Goal: Navigation & Orientation: Find specific page/section

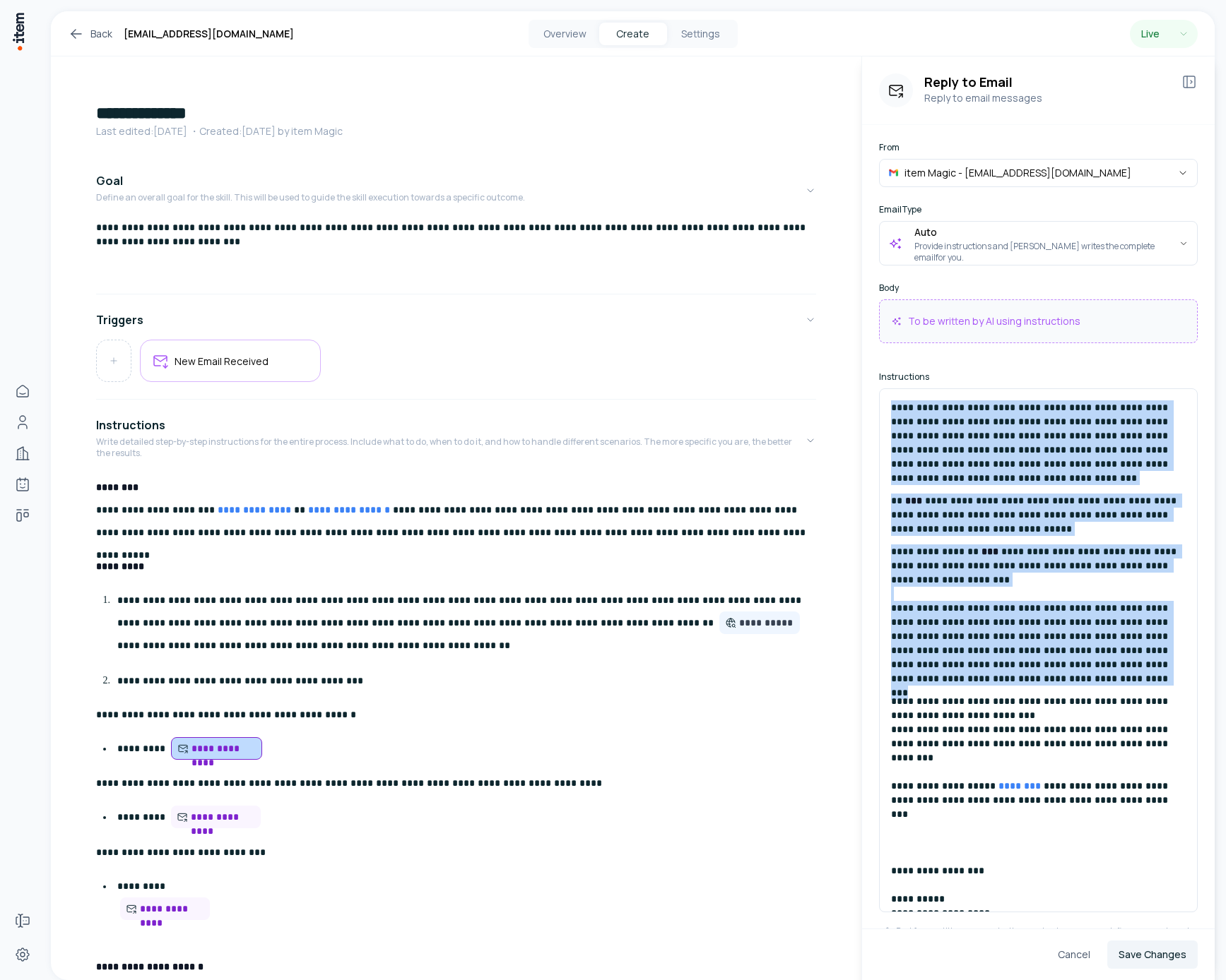
click at [79, 36] on icon at bounding box center [76, 33] width 17 height 17
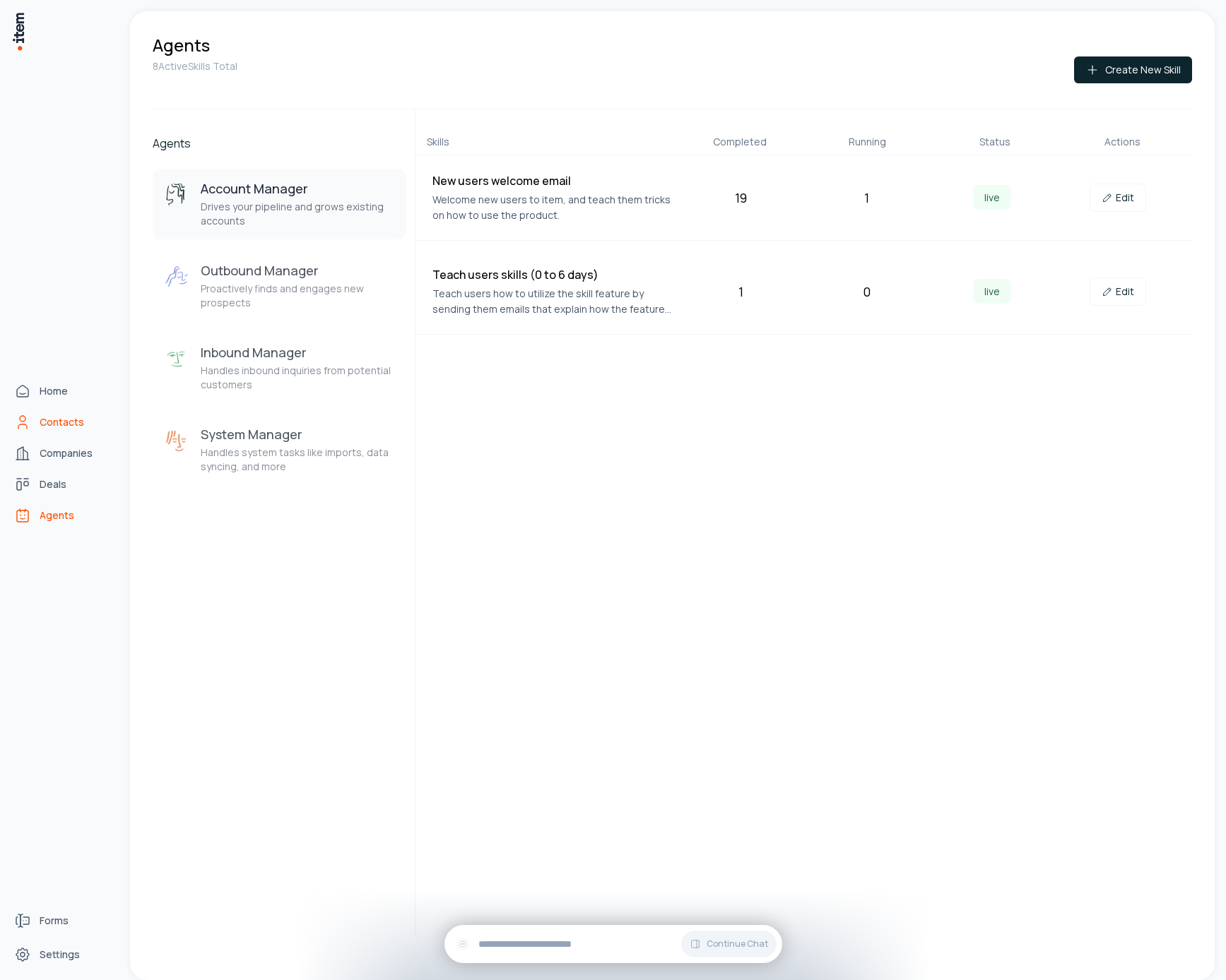
click at [31, 424] on link "Contacts" at bounding box center [62, 422] width 107 height 29
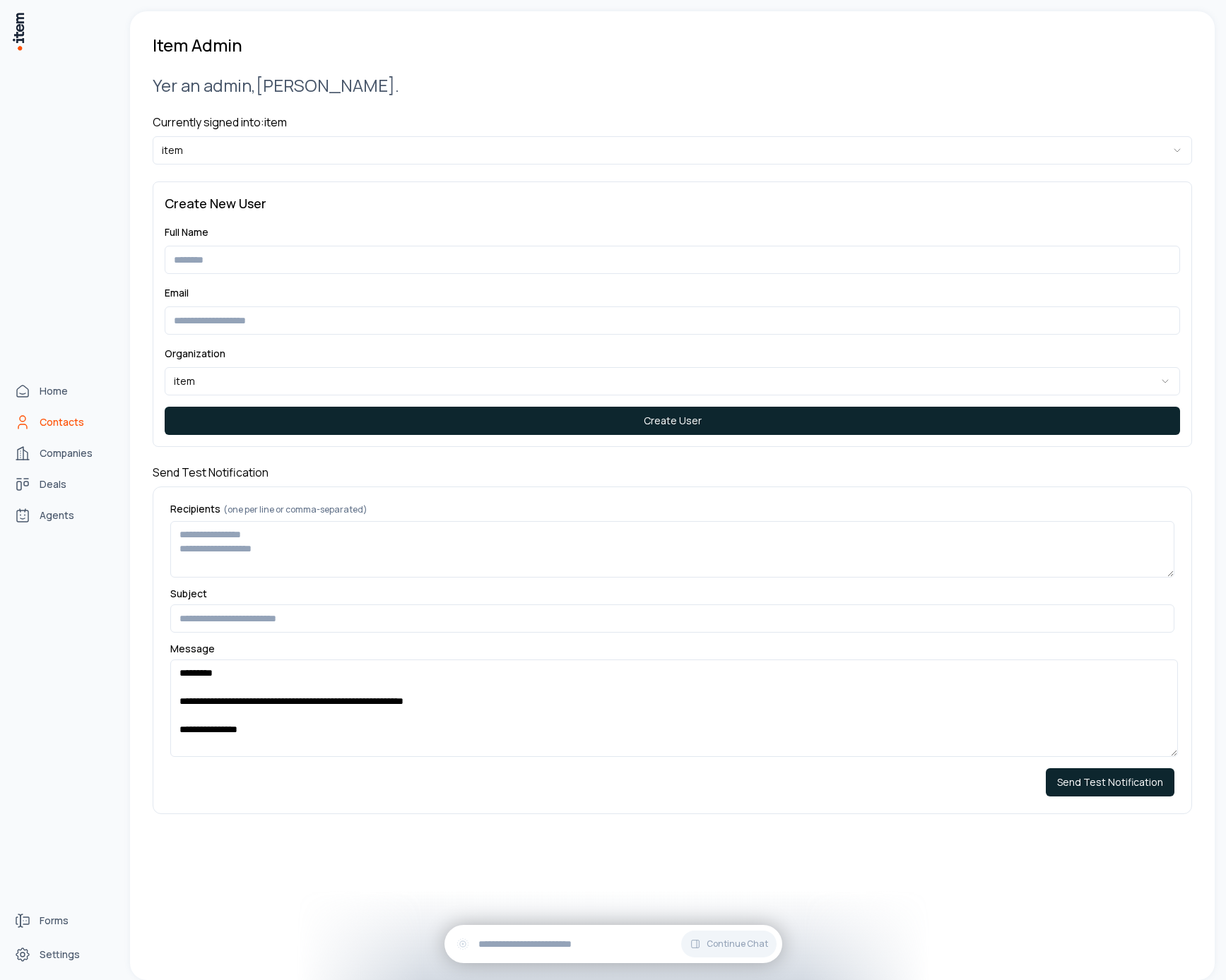
click at [22, 419] on icon "Contacts" at bounding box center [22, 422] width 17 height 17
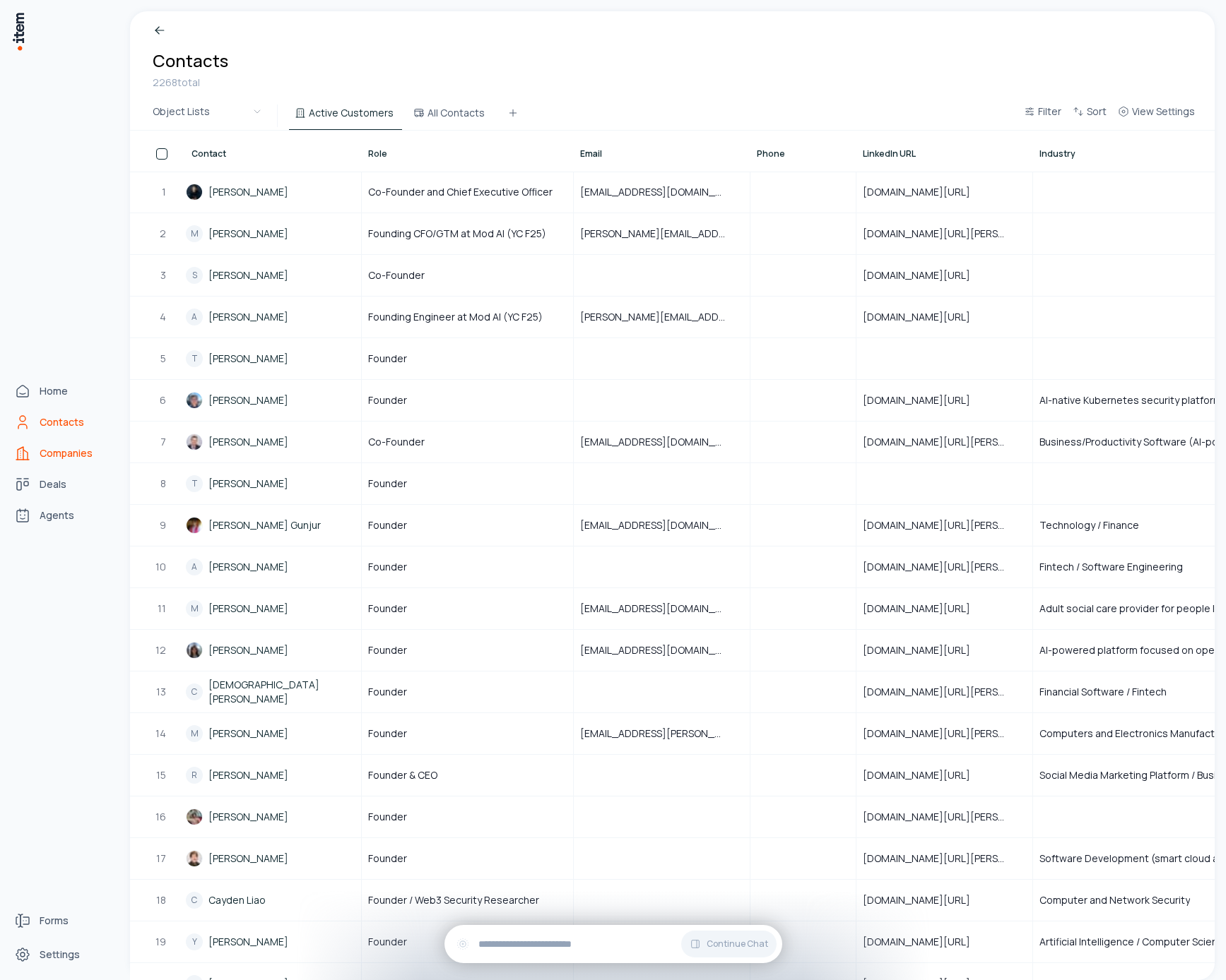
click at [30, 444] on link "Companies" at bounding box center [62, 453] width 107 height 29
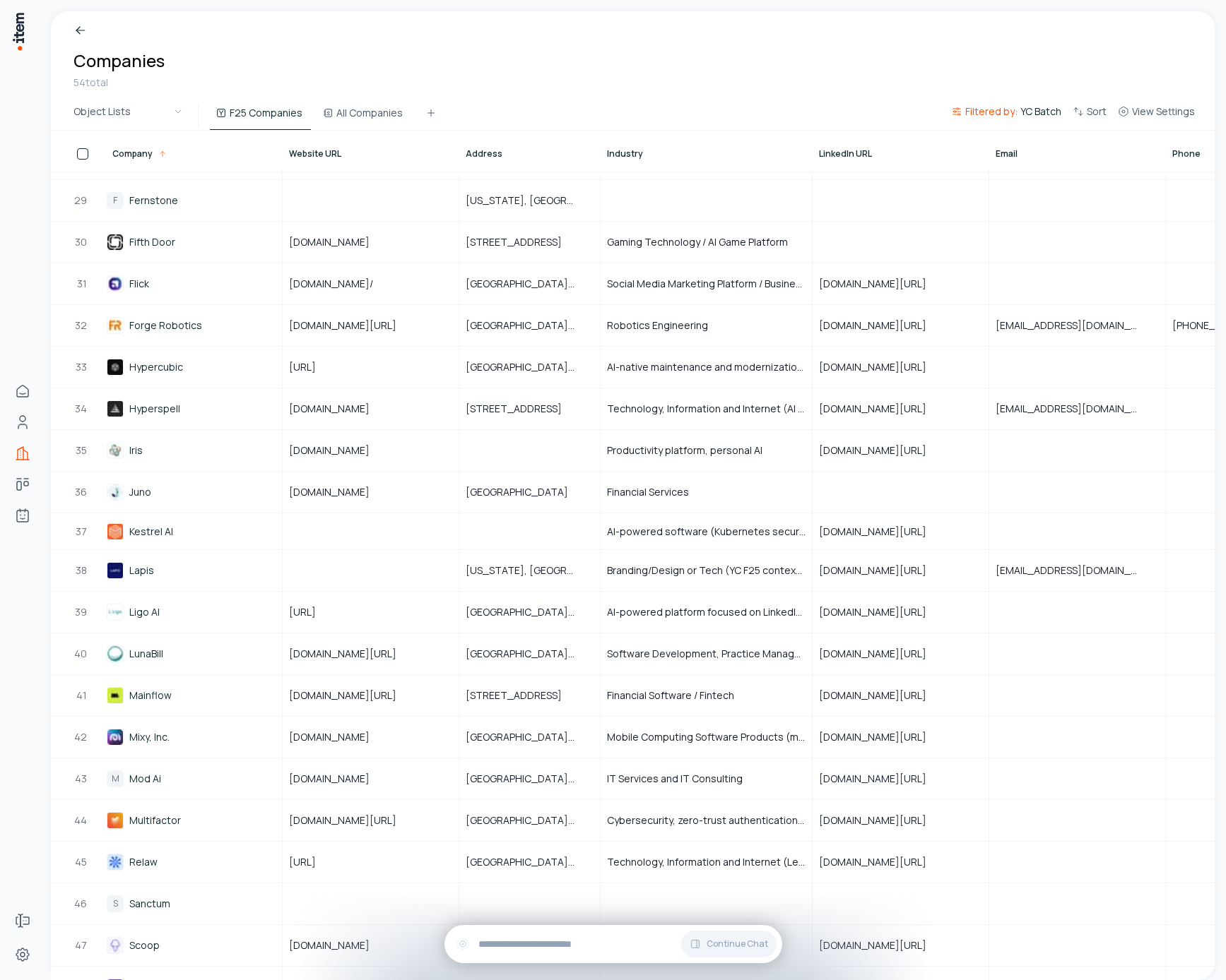
scroll to position [1426, 0]
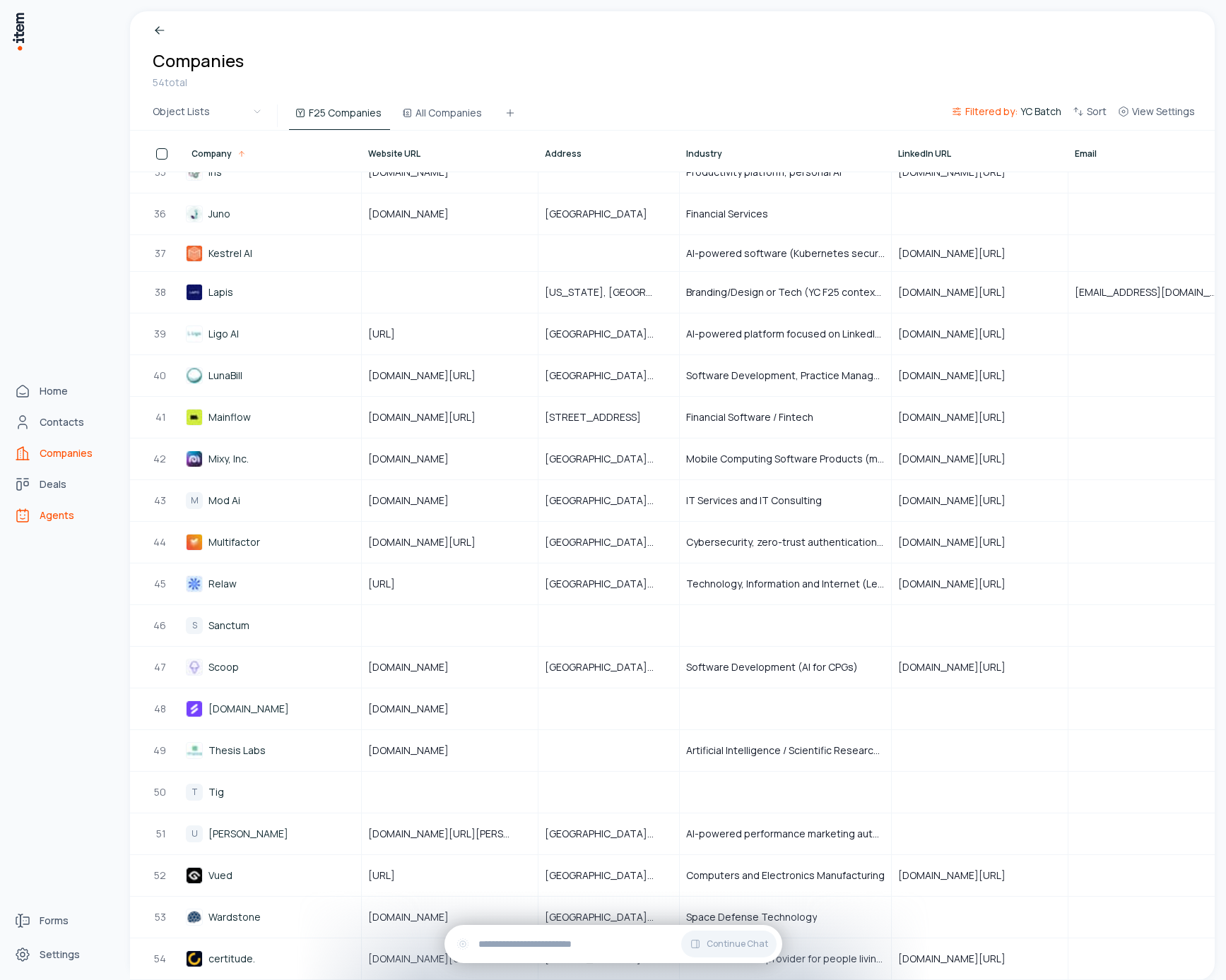
click at [38, 516] on link "Agents" at bounding box center [62, 516] width 107 height 29
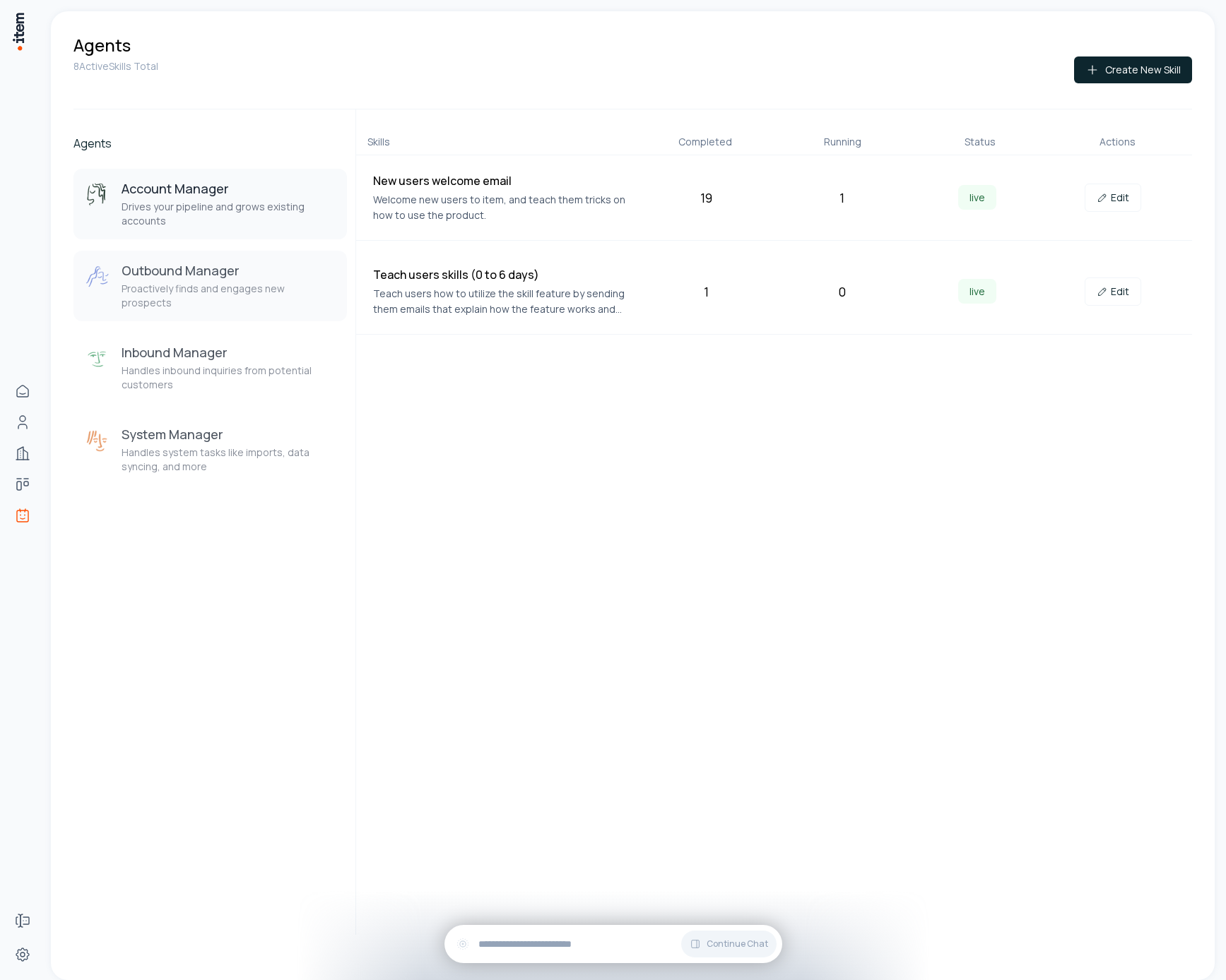
click at [239, 285] on p "Proactively finds and engages new prospects" at bounding box center [229, 296] width 214 height 29
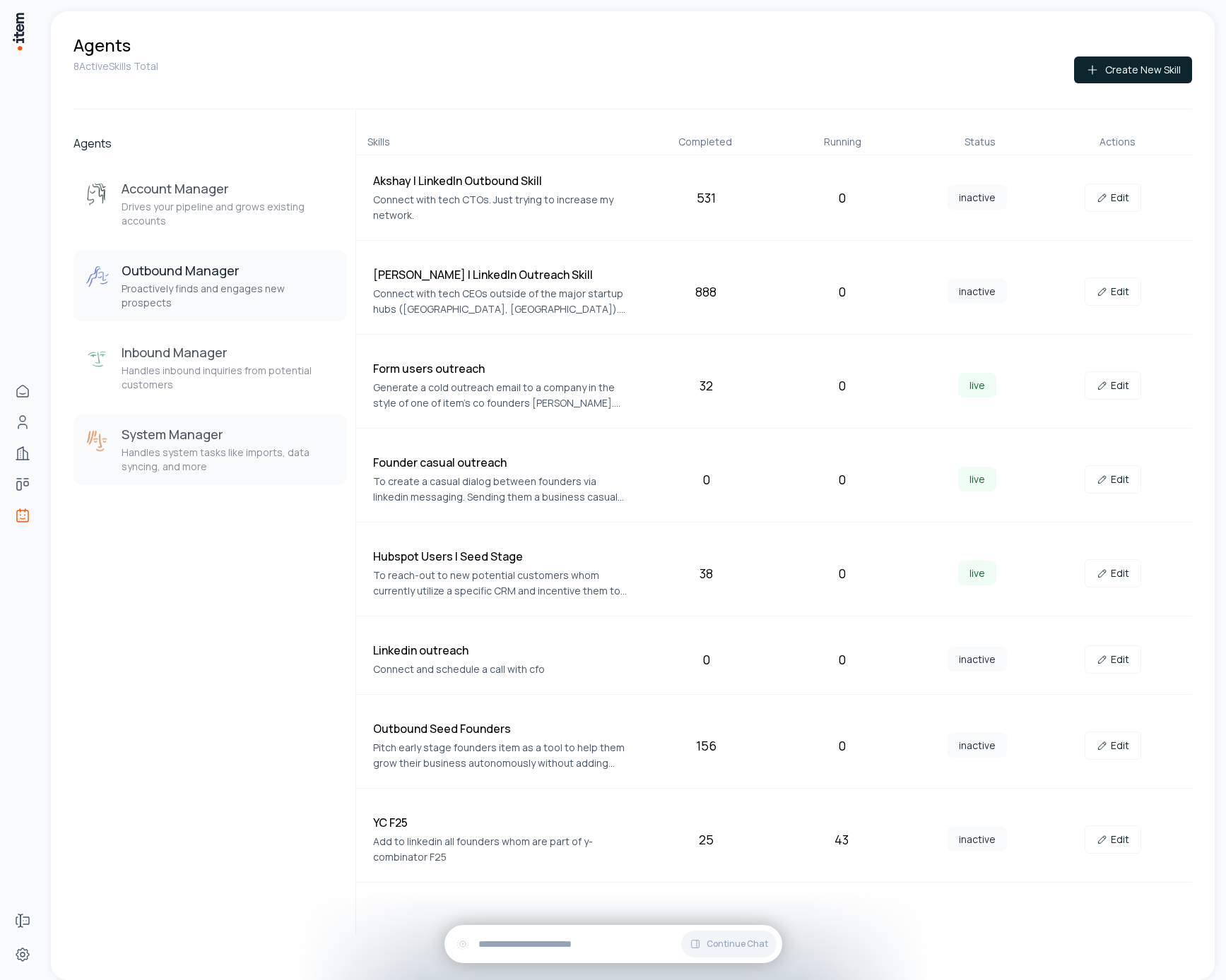
click at [213, 448] on p "Handles system tasks like imports, data syncing, and more" at bounding box center [229, 460] width 214 height 29
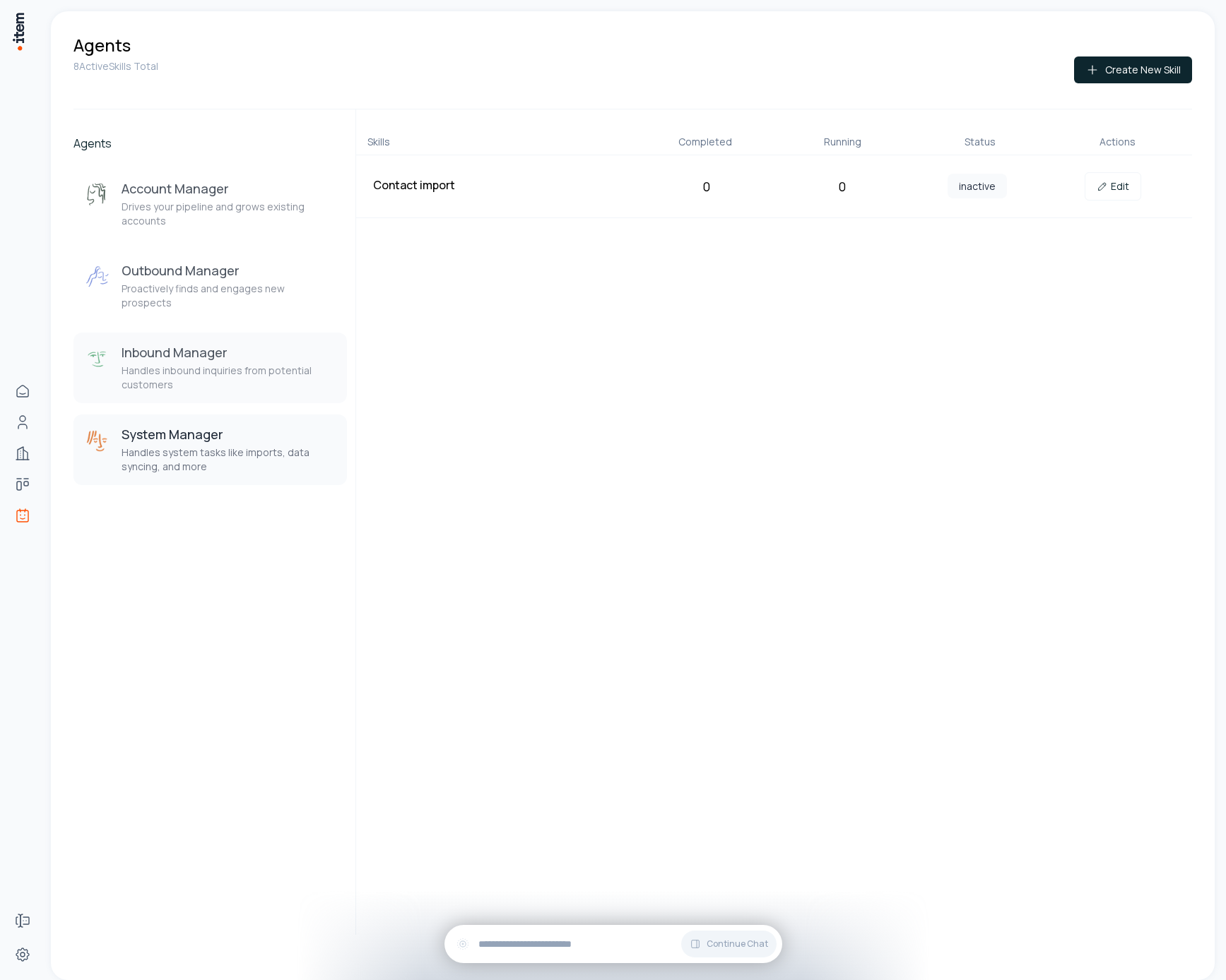
click at [246, 368] on p "Handles inbound inquiries from potential customers" at bounding box center [229, 378] width 214 height 29
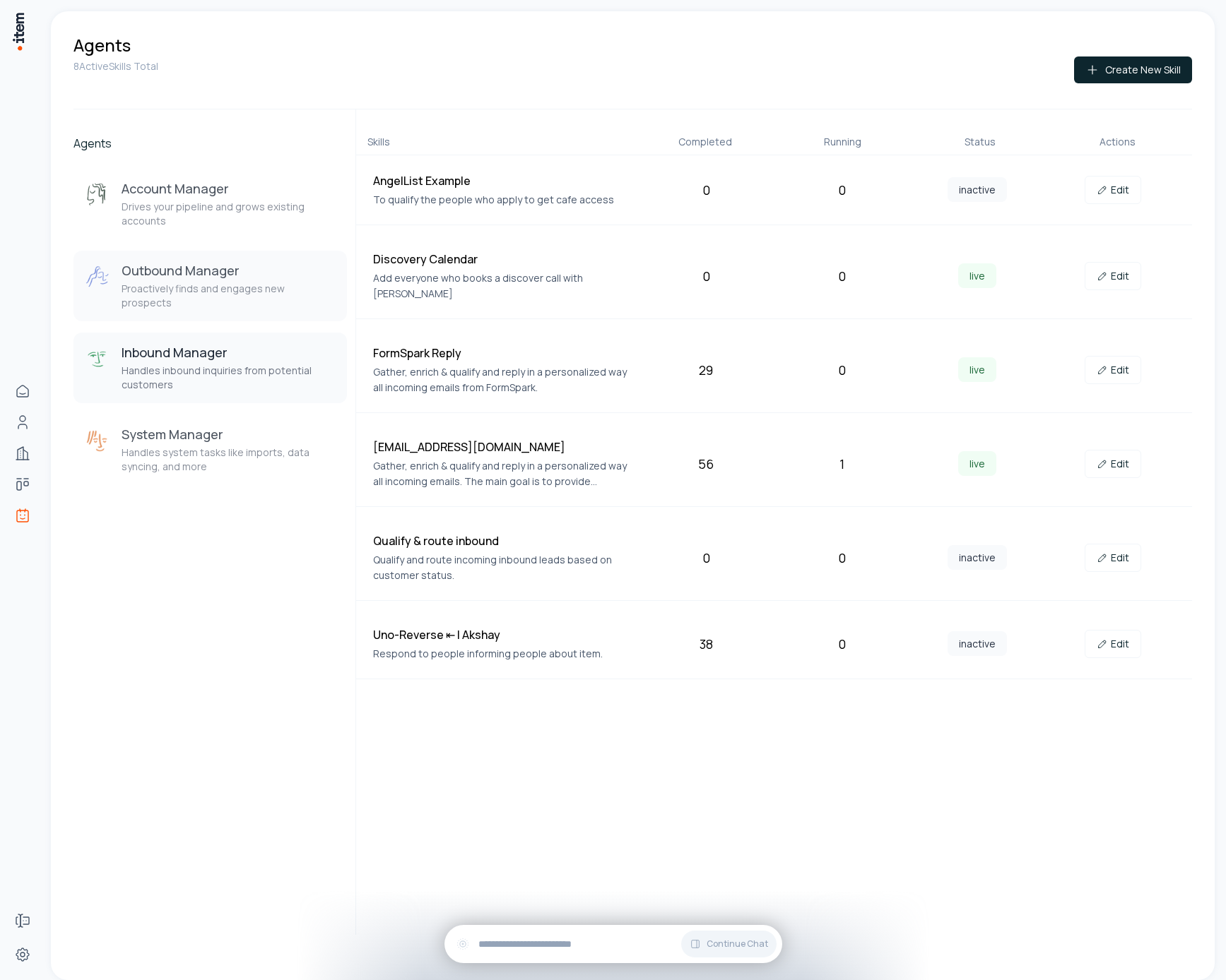
click at [218, 285] on p "Proactively finds and engages new prospects" at bounding box center [229, 296] width 214 height 29
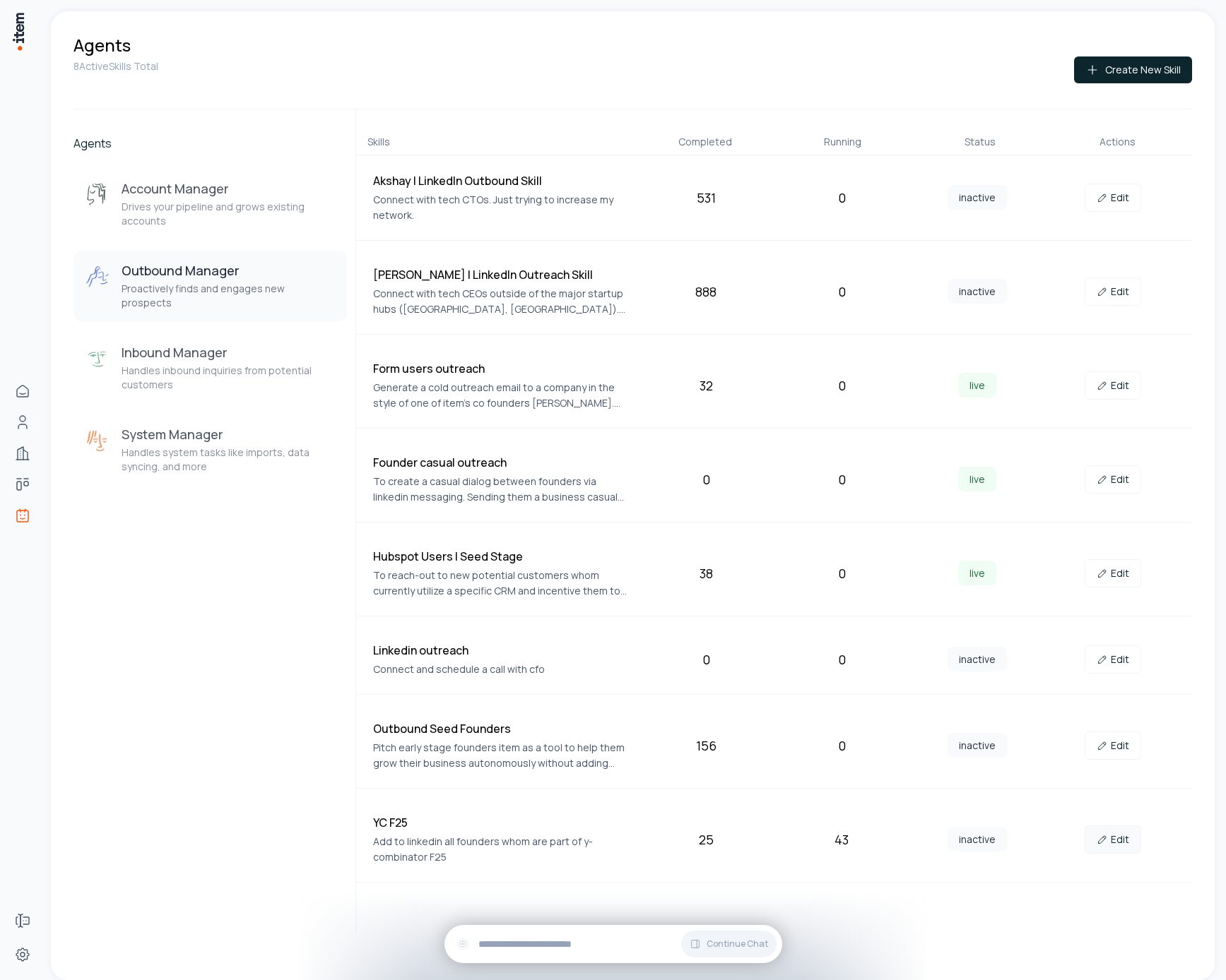
click at [1121, 831] on link "Edit" at bounding box center [1113, 840] width 56 height 29
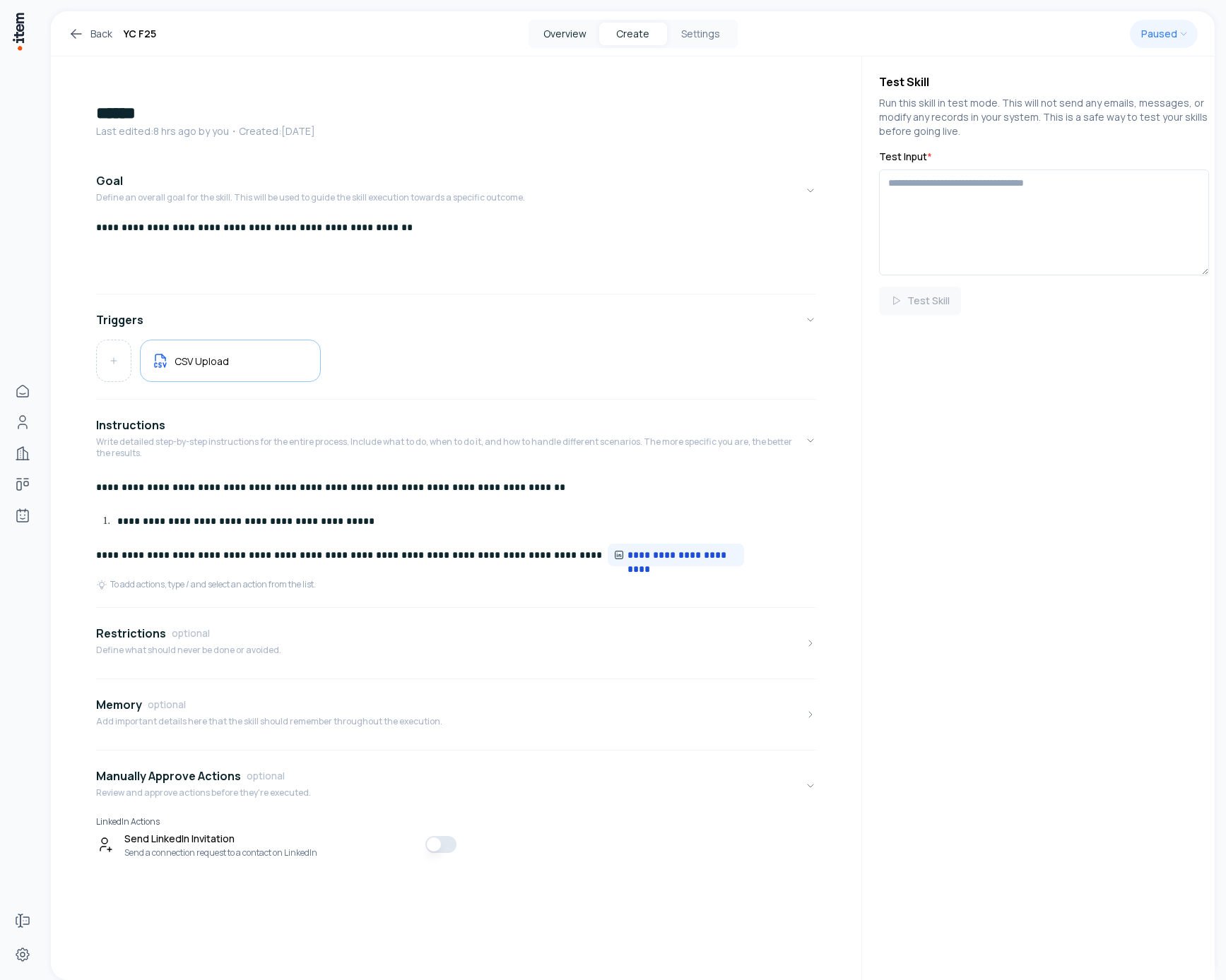
click at [565, 32] on button "Overview" at bounding box center [565, 33] width 68 height 22
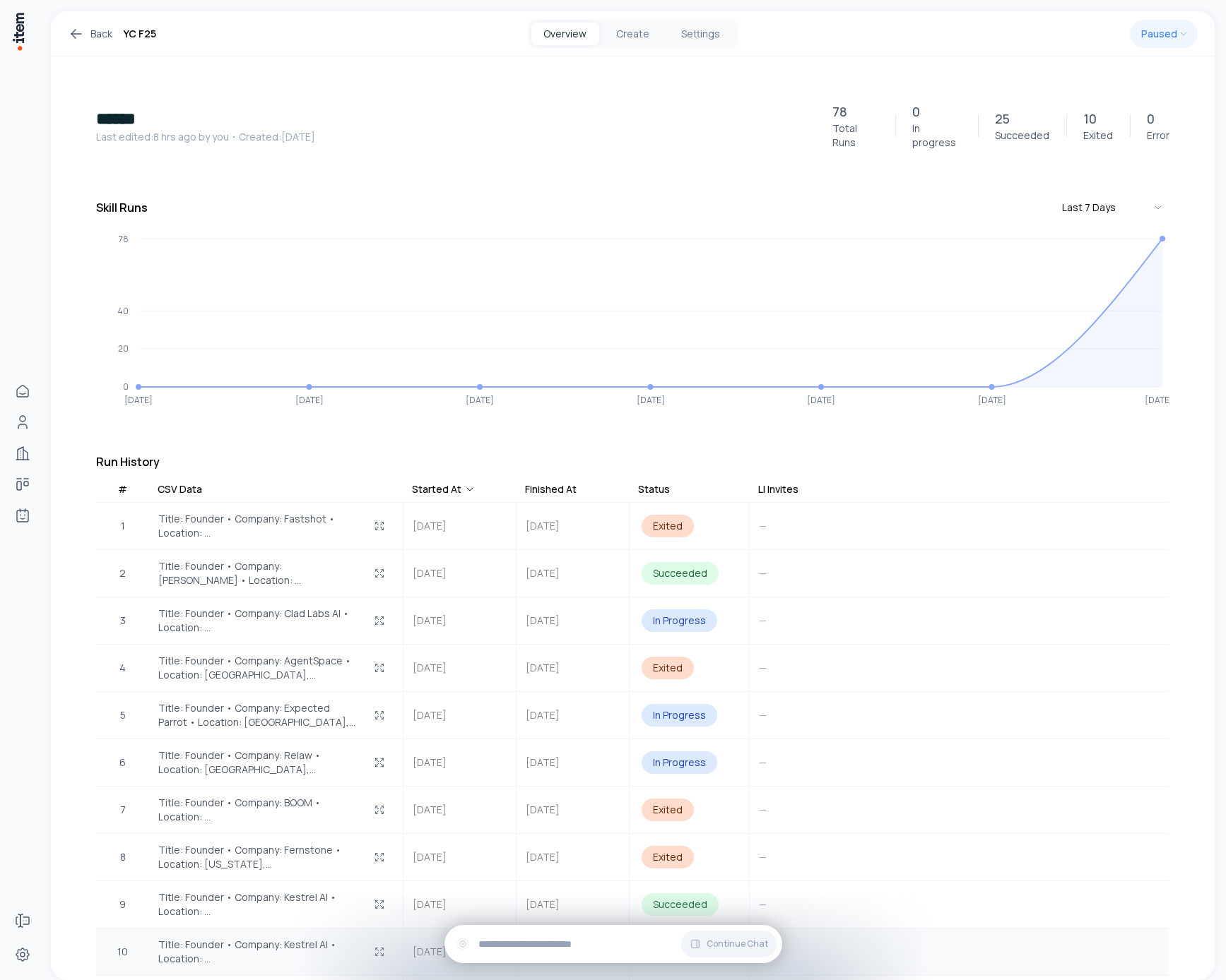
click at [206, 938] on span "Title: Founder • Company: Kestrel AI • Location: …" at bounding box center [259, 952] width 202 height 29
click at [628, 39] on button "Create" at bounding box center [633, 33] width 68 height 22
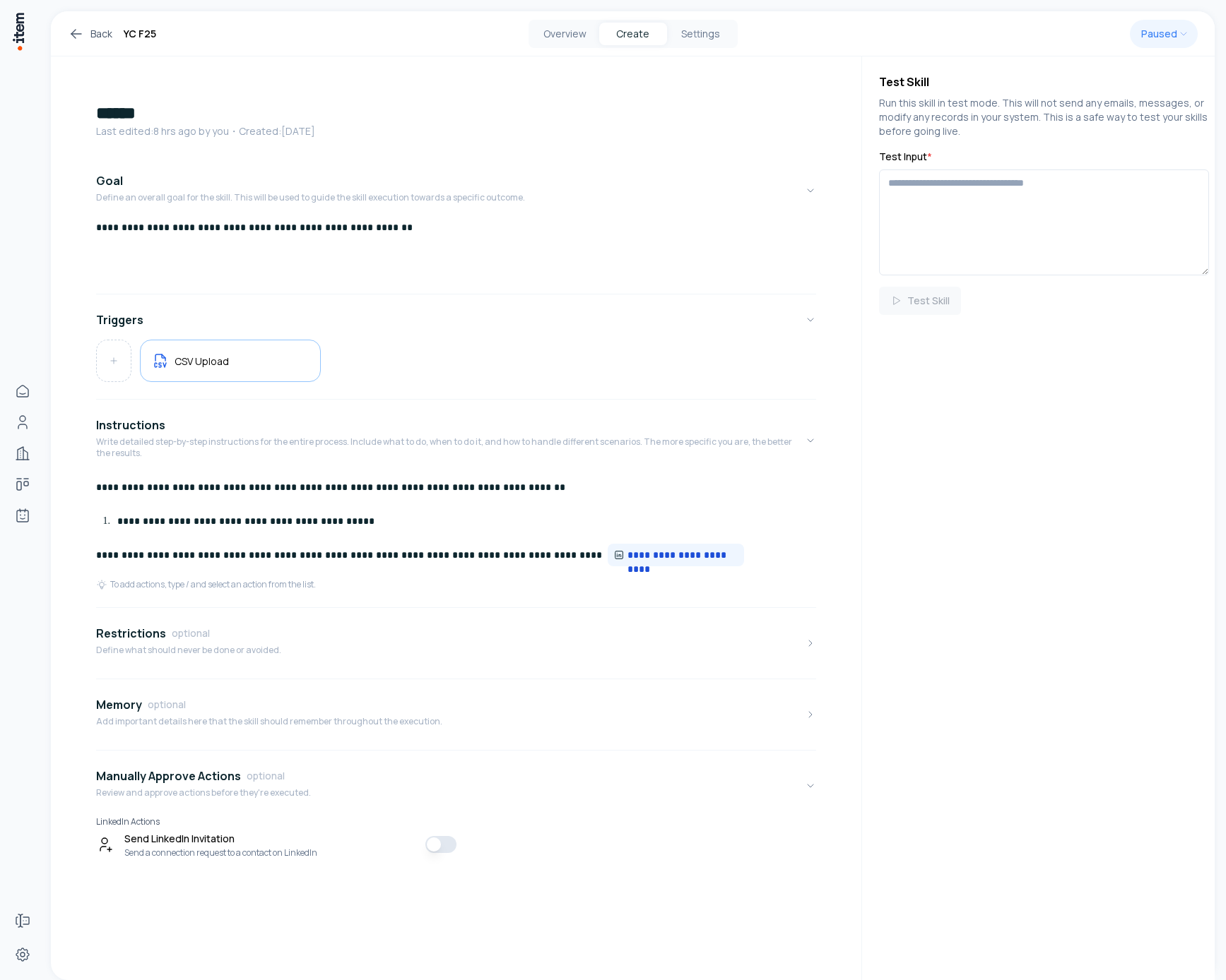
click at [82, 36] on icon at bounding box center [76, 33] width 17 height 17
